Goal: Transaction & Acquisition: Purchase product/service

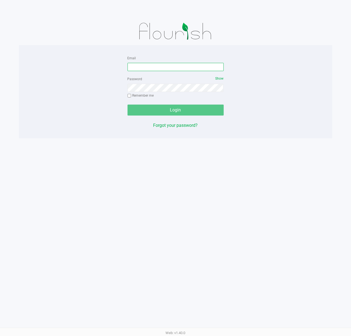
click at [210, 69] on input "Email" at bounding box center [175, 67] width 96 height 8
type input "[EMAIL_ADDRESS][DOMAIN_NAME]"
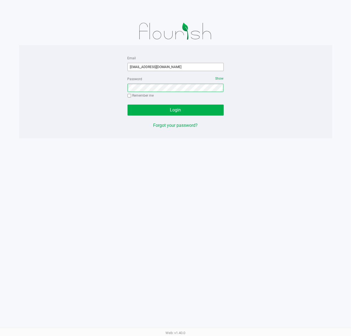
click at [127, 105] on button "Login" at bounding box center [175, 110] width 96 height 11
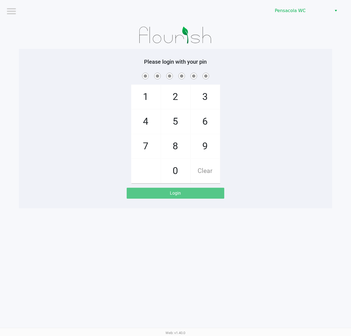
click at [204, 145] on span "9" at bounding box center [205, 146] width 29 height 24
checkbox input "true"
click at [182, 126] on span "5" at bounding box center [175, 122] width 29 height 24
checkbox input "true"
click at [201, 94] on span "3" at bounding box center [205, 97] width 29 height 24
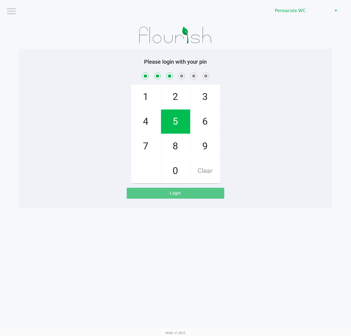
checkbox input "true"
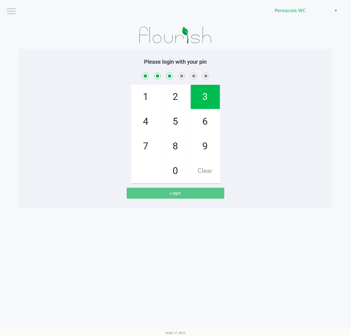
click at [178, 140] on span "8" at bounding box center [175, 146] width 29 height 24
checkbox input "true"
click at [204, 89] on span "3" at bounding box center [205, 97] width 29 height 24
checkbox input "true"
click at [139, 144] on span "7" at bounding box center [145, 146] width 29 height 24
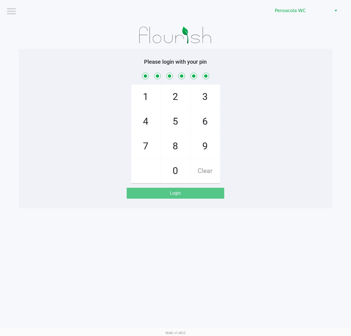
checkbox input "true"
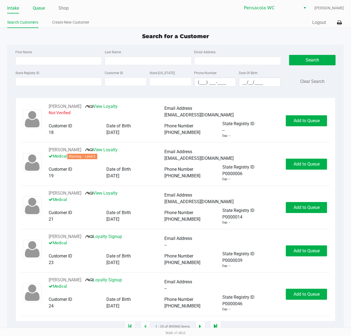
click at [40, 8] on link "Queue" at bounding box center [39, 8] width 12 height 8
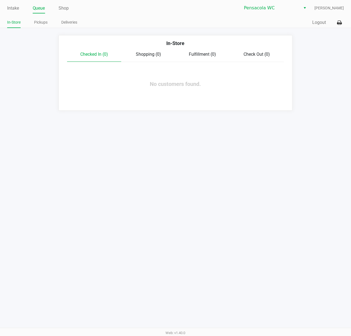
click at [39, 24] on link "Pickups" at bounding box center [40, 22] width 13 height 7
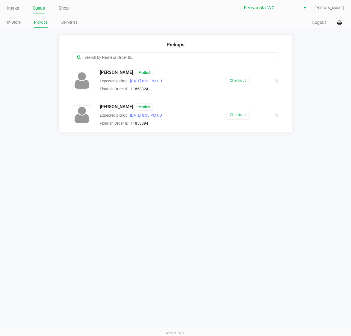
click at [232, 84] on button "Checkout" at bounding box center [237, 81] width 23 height 10
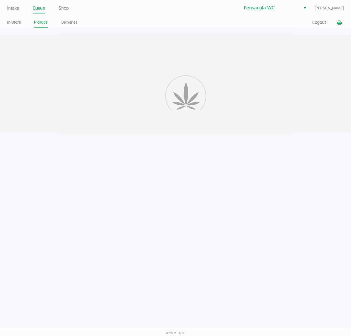
click at [339, 23] on icon at bounding box center [339, 23] width 5 height 4
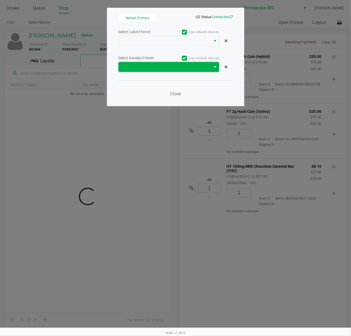
click at [186, 70] on span at bounding box center [165, 67] width 86 height 7
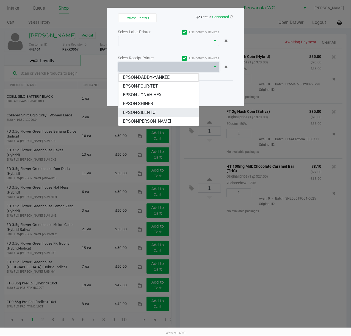
click at [160, 113] on li "EPSON-SILENTO" at bounding box center [158, 112] width 80 height 9
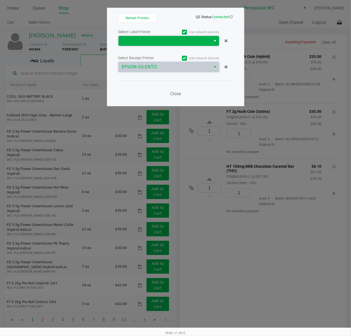
click at [180, 42] on span at bounding box center [165, 41] width 86 height 7
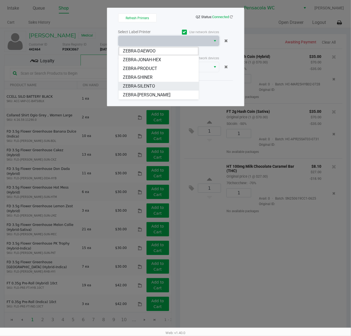
click at [167, 85] on li "ZEBRA-SILENTO" at bounding box center [158, 86] width 80 height 9
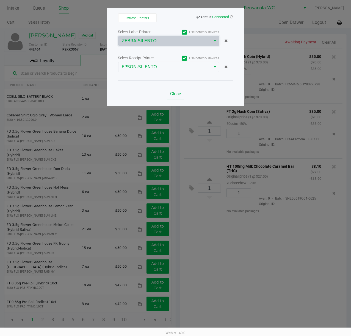
click at [172, 98] on button "Close" at bounding box center [175, 93] width 16 height 11
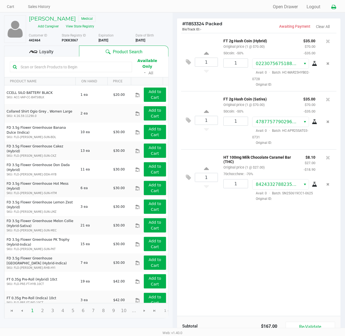
scroll to position [64, 0]
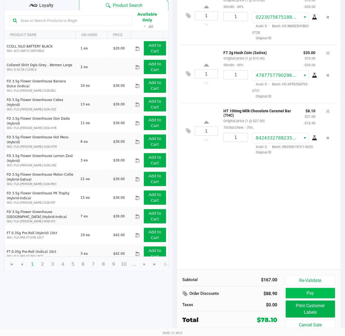
click at [310, 293] on button "Pay" at bounding box center [311, 293] width 50 height 10
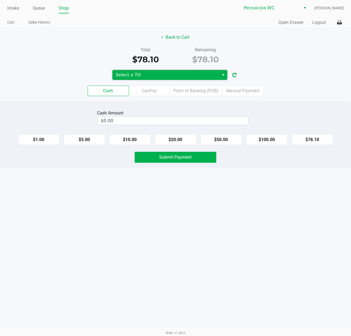
click at [185, 78] on span "Select a Till" at bounding box center [166, 75] width 100 height 7
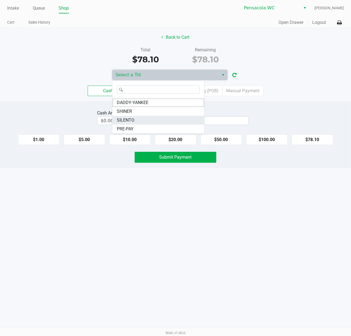
click at [159, 120] on li "SILENTO" at bounding box center [158, 120] width 92 height 9
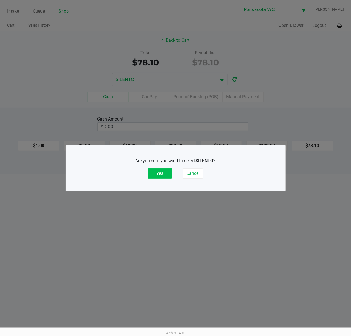
click at [159, 173] on button "Yes" at bounding box center [160, 173] width 24 height 10
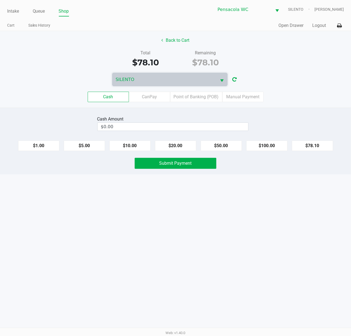
click at [324, 25] on button "Logout" at bounding box center [319, 25] width 14 height 7
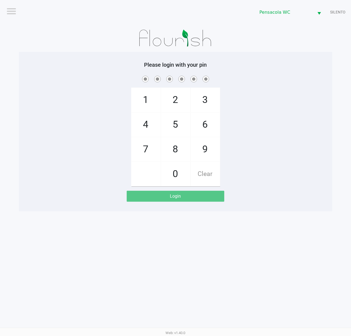
click at [147, 106] on span "1" at bounding box center [145, 100] width 29 height 24
checkbox input "true"
click at [147, 106] on span "1" at bounding box center [145, 100] width 29 height 24
checkbox input "true"
click at [178, 170] on span "0" at bounding box center [175, 174] width 29 height 24
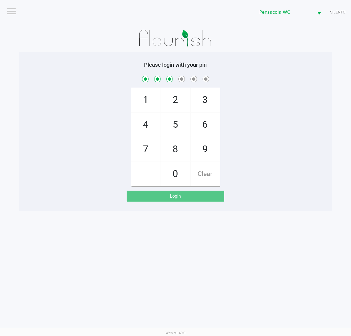
checkbox input "true"
click at [154, 122] on span "4" at bounding box center [145, 125] width 29 height 24
checkbox input "true"
click at [166, 169] on span "0" at bounding box center [175, 174] width 29 height 24
checkbox input "true"
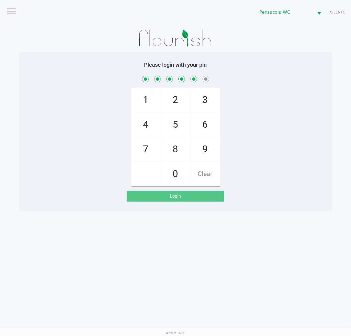
click at [141, 142] on span "7" at bounding box center [145, 149] width 29 height 24
checkbox input "true"
